Goal: Register for event/course

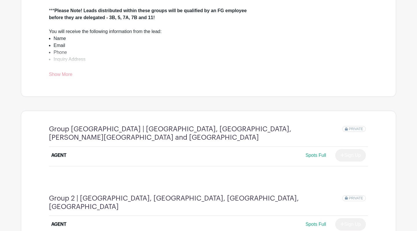
scroll to position [227, 0]
click at [61, 79] on link "Show More" at bounding box center [60, 74] width 23 height 7
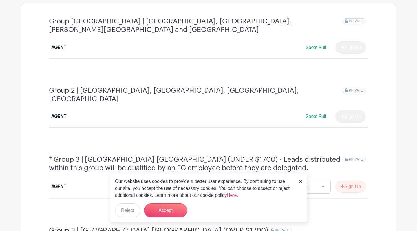
scroll to position [456, 0]
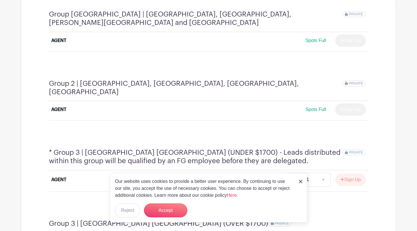
click at [83, 106] on div "AGENT" at bounding box center [90, 109] width 79 height 7
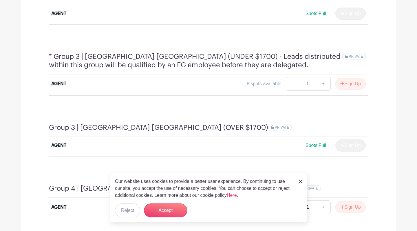
scroll to position [554, 0]
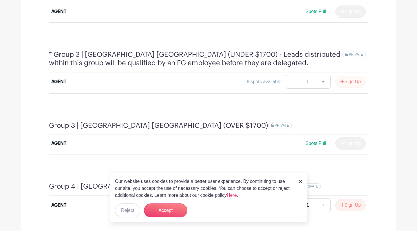
click at [356, 76] on button "Sign Up" at bounding box center [351, 82] width 30 height 12
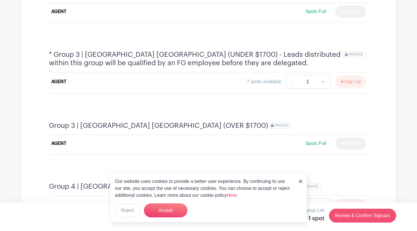
click at [350, 216] on link "Review & Confirm Signups" at bounding box center [362, 216] width 67 height 14
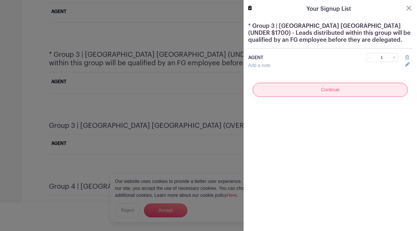
click at [323, 92] on input "Continue" at bounding box center [330, 90] width 155 height 14
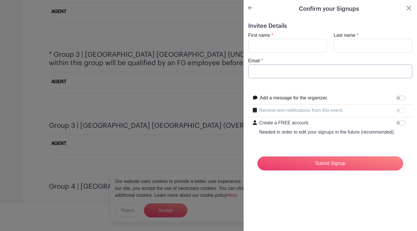
paste input "[EMAIL_ADDRESS][DOMAIN_NAME]"
type input "[EMAIL_ADDRESS][DOMAIN_NAME]"
type input "B"
type input "[PERSON_NAME]"
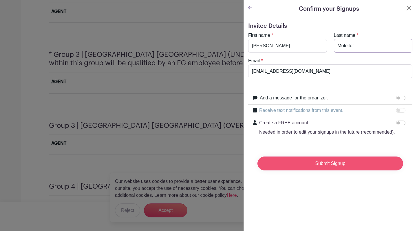
type input "Moloitor"
click at [329, 164] on input "Submit Signup" at bounding box center [331, 164] width 146 height 14
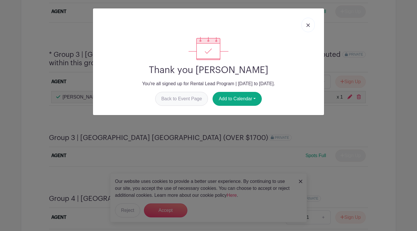
click at [177, 101] on link "Back to Event Page" at bounding box center [181, 99] width 53 height 14
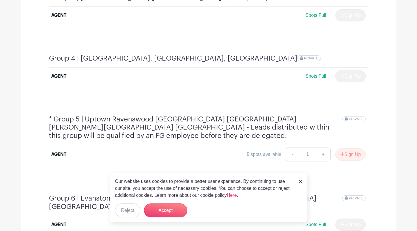
scroll to position [708, 0]
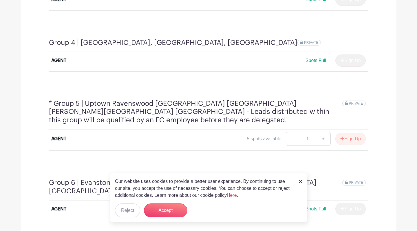
click at [359, 133] on button "Sign Up" at bounding box center [351, 139] width 30 height 12
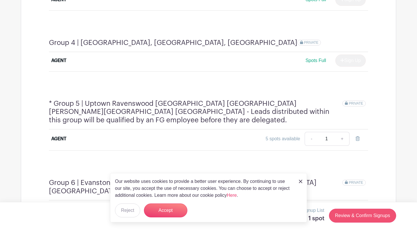
click at [363, 218] on link "Review & Confirm Signups" at bounding box center [362, 216] width 67 height 14
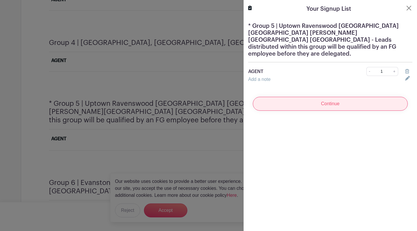
click at [321, 98] on input "Continue" at bounding box center [330, 104] width 155 height 14
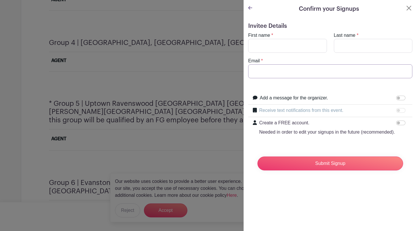
paste input "[EMAIL_ADDRESS][DOMAIN_NAME]"
type input "[EMAIL_ADDRESS][DOMAIN_NAME]"
type input "[PERSON_NAME]"
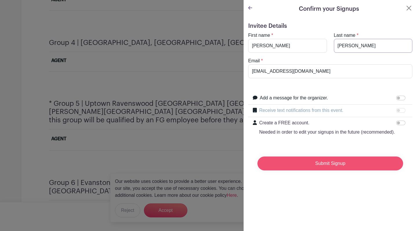
type input "[PERSON_NAME]"
click at [321, 168] on input "Submit Signup" at bounding box center [331, 164] width 146 height 14
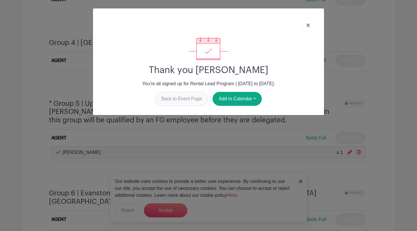
click at [177, 99] on link "Back to Event Page" at bounding box center [181, 99] width 53 height 14
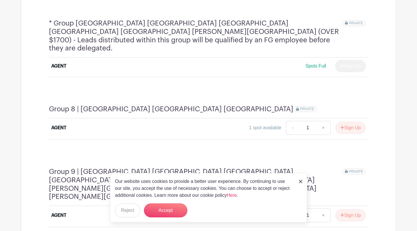
scroll to position [1027, 0]
click at [344, 121] on button "Sign Up" at bounding box center [351, 127] width 30 height 12
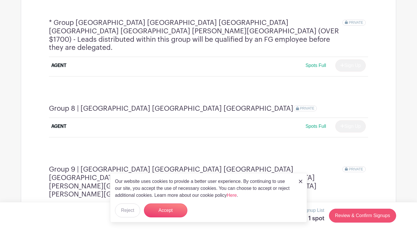
click at [353, 217] on link "Review & Confirm Signups" at bounding box center [362, 216] width 67 height 14
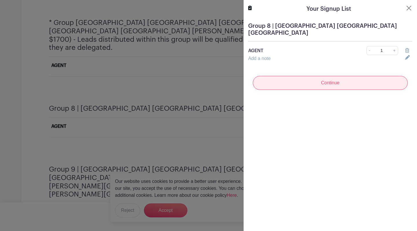
click at [334, 79] on input "Continue" at bounding box center [330, 83] width 155 height 14
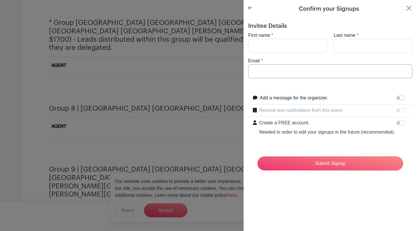
paste input "[EMAIL_ADDRESS][DOMAIN_NAME]"
type input "[EMAIL_ADDRESS][DOMAIN_NAME]"
type input "[PERSON_NAME]"
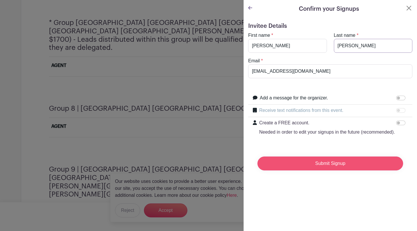
type input "[PERSON_NAME]"
click at [324, 164] on input "Submit Signup" at bounding box center [331, 164] width 146 height 14
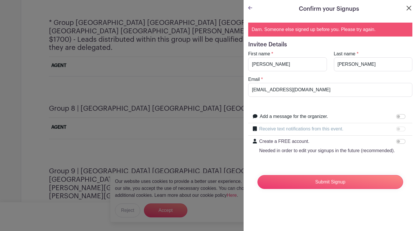
click at [410, 9] on button "Close" at bounding box center [409, 8] width 7 height 7
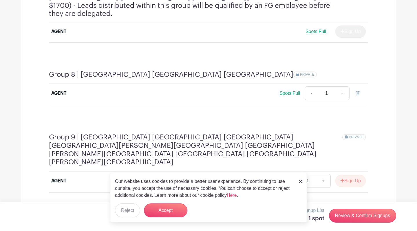
scroll to position [1044, 0]
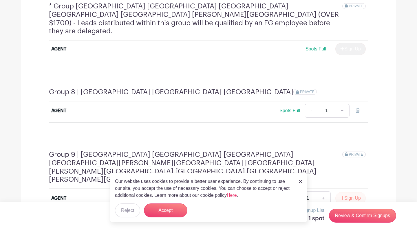
click at [342, 196] on icon "submit" at bounding box center [343, 198] width 4 height 4
click at [364, 217] on link "Review & Confirm Signups" at bounding box center [362, 216] width 67 height 14
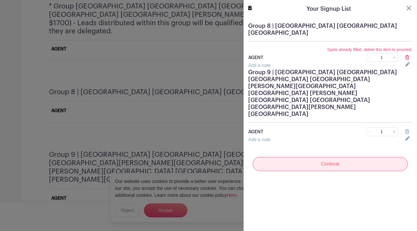
click at [327, 157] on input "Continue" at bounding box center [330, 164] width 155 height 14
click at [340, 157] on input "Continue" at bounding box center [330, 164] width 155 height 14
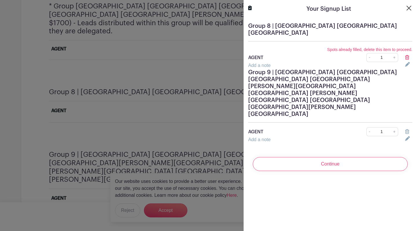
click at [409, 8] on button "Close" at bounding box center [409, 8] width 7 height 7
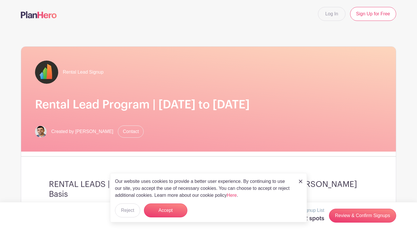
scroll to position [0, 0]
